Goal: Information Seeking & Learning: Learn about a topic

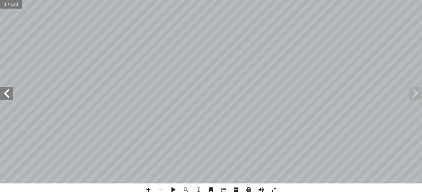
click at [226, 187] on span at bounding box center [223, 189] width 13 height 13
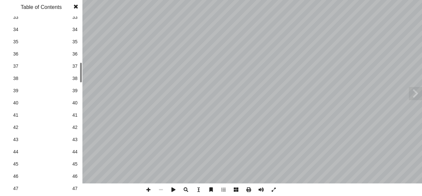
click at [76, 42] on span "35" at bounding box center [74, 41] width 5 height 7
click at [77, 7] on span at bounding box center [76, 6] width 12 height 13
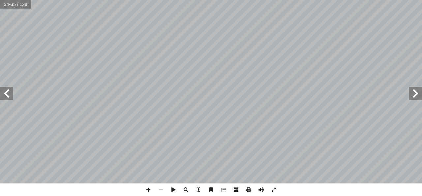
click at [4, 94] on span at bounding box center [6, 93] width 13 height 13
click at [5, 93] on span at bounding box center [6, 93] width 13 height 13
click at [290, 0] on html "الصفحة الرئيسية الصف الأول الصف الثاني الصف الثالث الصف الرابع الصف الخامس الصف…" at bounding box center [211, 30] width 422 height 60
